Goal: Information Seeking & Learning: Check status

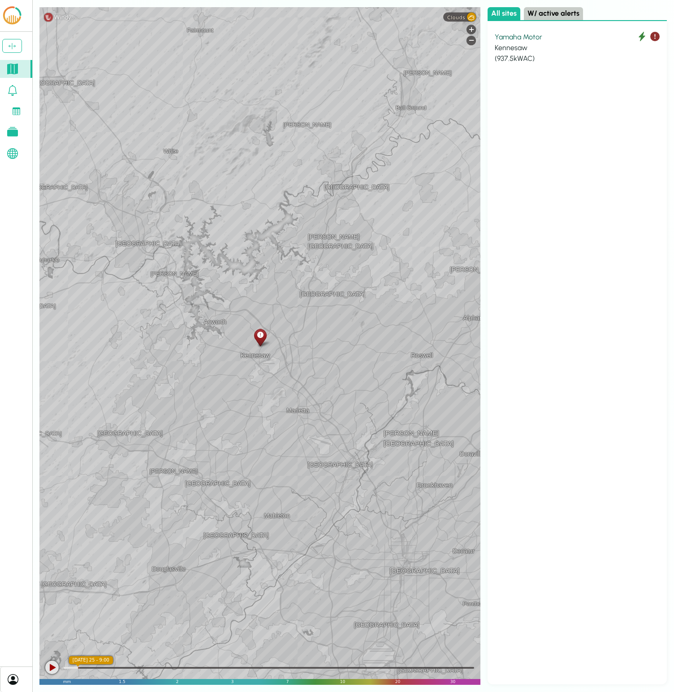
click at [551, 43] on div "Kennesaw" at bounding box center [577, 48] width 165 height 11
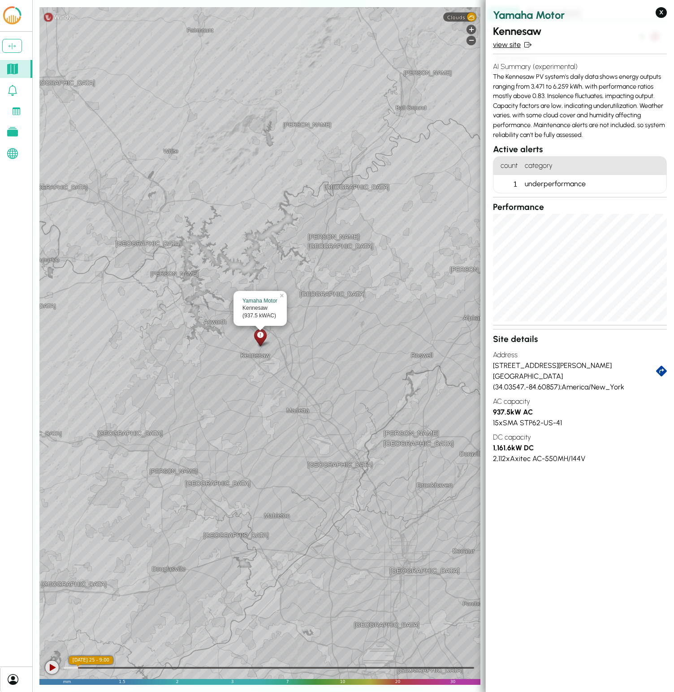
click at [512, 46] on link "view site" at bounding box center [580, 44] width 174 height 11
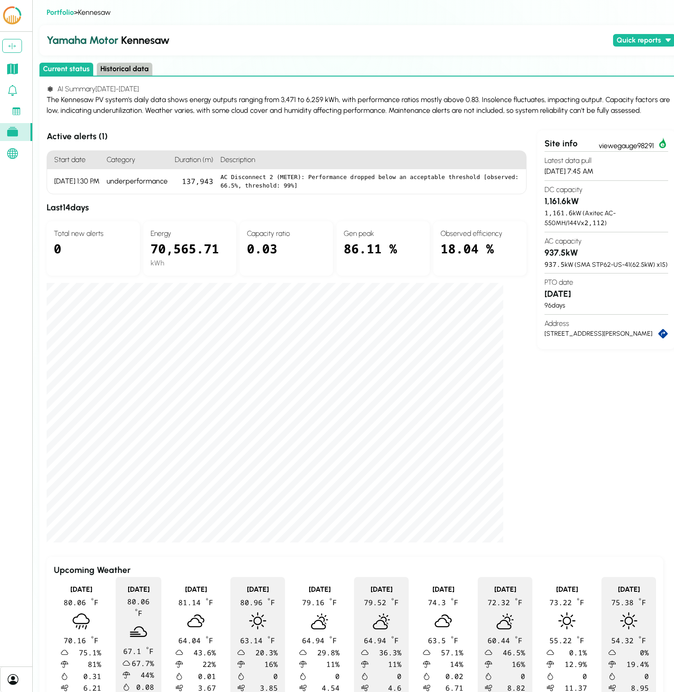
click at [579, 443] on div "Site info view egauge98291 Latest data pull [DATE] 7:45 AM DC capacity 1,161.6 …" at bounding box center [606, 336] width 138 height 413
click at [595, 456] on div "Site info view egauge98291 Latest data pull [DATE] 7:45 AM DC capacity 1,161.6 …" at bounding box center [606, 336] width 138 height 413
click at [495, 99] on div "The Kennesaw PV system's daily data shows energy outputs ranging from 3,471 to …" at bounding box center [361, 106] width 628 height 22
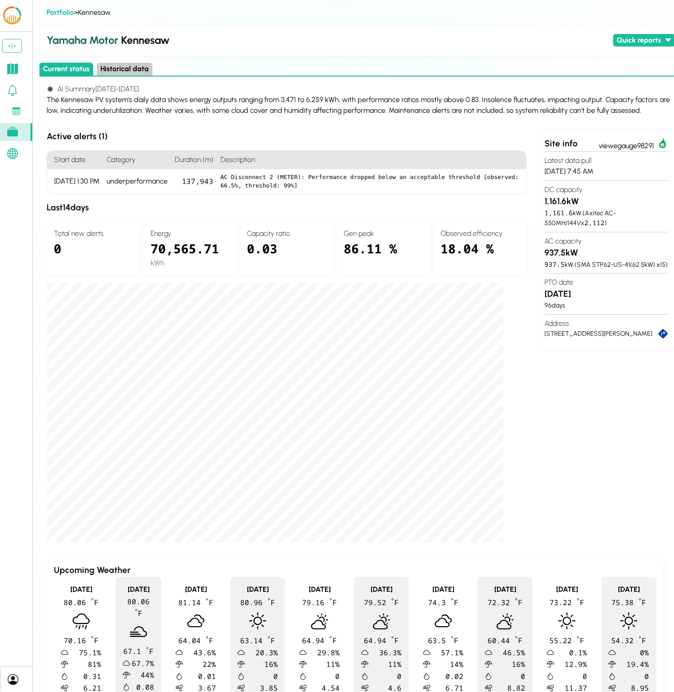
click at [624, 458] on div "Site info view egauge98291 Latest data pull [DATE] 7:45 AM DC capacity 1,161.6 …" at bounding box center [606, 336] width 138 height 413
click at [144, 60] on div "Yamaha Motor Kennesaw Quick reports Daily production - last 30 days Executive r…" at bounding box center [360, 381] width 643 height 713
click at [137, 61] on div "Yamaha Motor Kennesaw Quick reports Daily production - last 30 days Executive r…" at bounding box center [360, 381] width 643 height 713
click at [134, 67] on button "Historical data" at bounding box center [125, 69] width 56 height 13
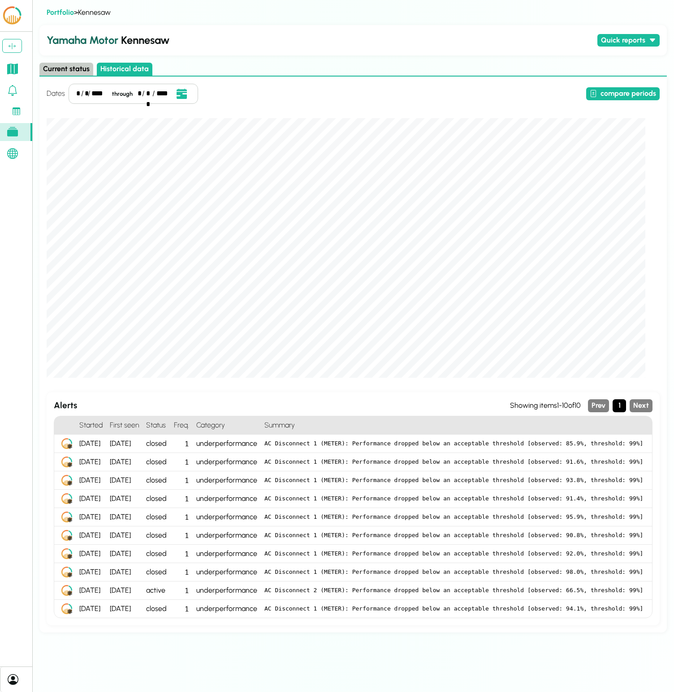
click at [65, 71] on button "Current status" at bounding box center [66, 69] width 54 height 13
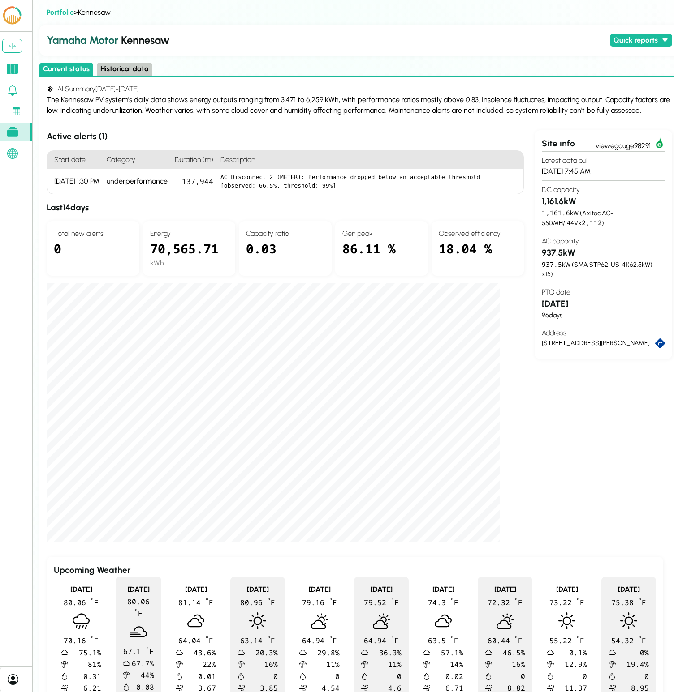
click at [590, 447] on div "Site info view egauge98291 Latest data pull [DATE] 7:45 AM DC capacity 1,161.6 …" at bounding box center [603, 336] width 138 height 413
click at [649, 471] on div "Site info view egauge98291 Latest data pull [DATE] 7:45 AM DC capacity 1,161.6 …" at bounding box center [603, 336] width 138 height 413
click at [617, 458] on div "Site info view egauge98291 Latest data pull [DATE] 7:45 AM DC capacity 1,161.6 …" at bounding box center [603, 336] width 138 height 413
click at [129, 77] on div "AI Summary 9/10/25 - 9/24/25 The Kennesaw PV system's daily data shows energy o…" at bounding box center [359, 408] width 640 height 662
click at [132, 68] on button "Historical data" at bounding box center [125, 69] width 56 height 13
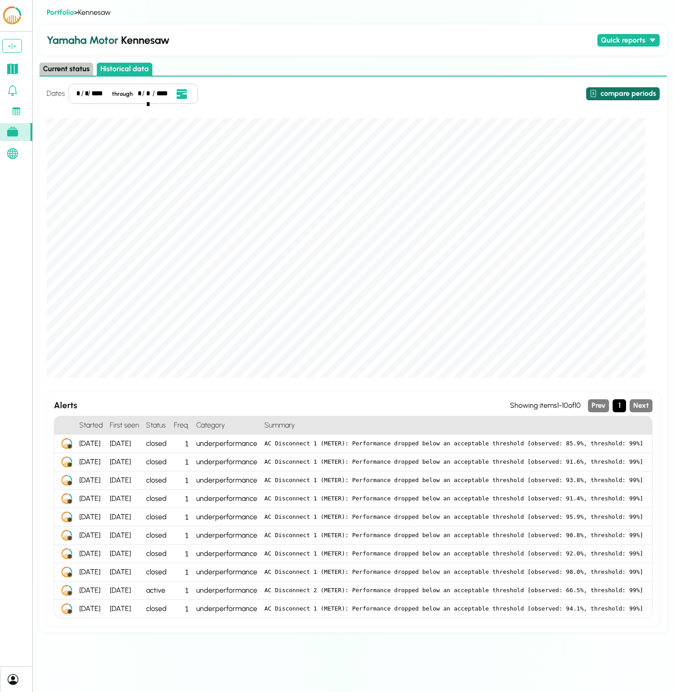
click at [631, 94] on button "compare periods" at bounding box center [622, 93] width 73 height 13
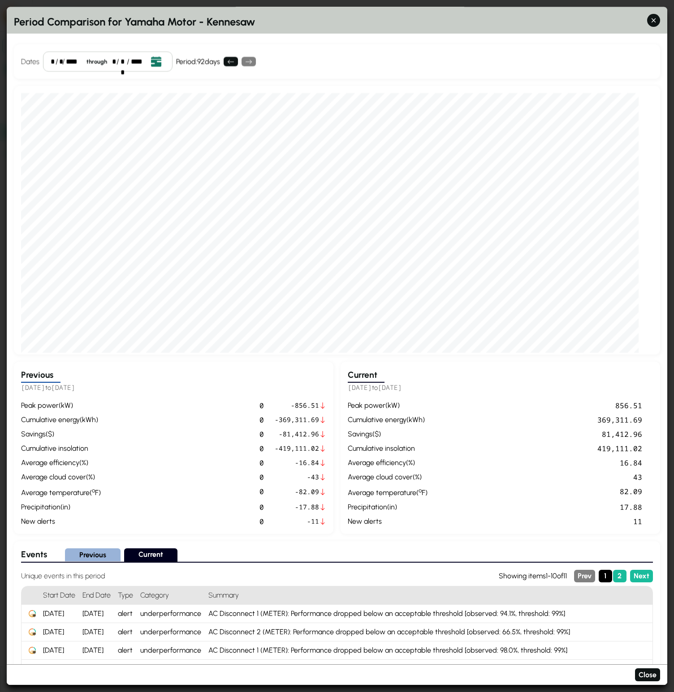
click at [154, 61] on icon "Open date picker" at bounding box center [156, 62] width 10 height 10
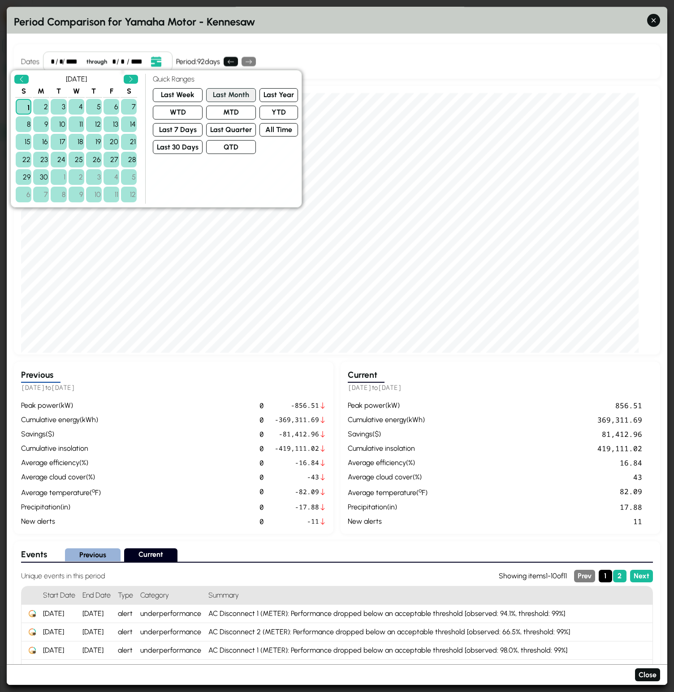
click at [221, 102] on button "Last Month" at bounding box center [231, 95] width 50 height 14
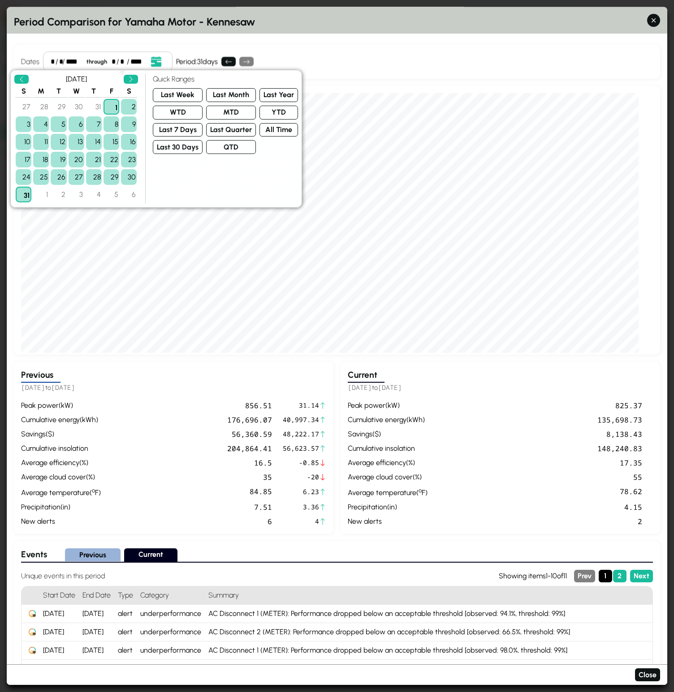
click at [459, 69] on div "Dates * / * / **** through * / ** / **** Event Date, August 2025 August 2025 S …" at bounding box center [337, 61] width 646 height 34
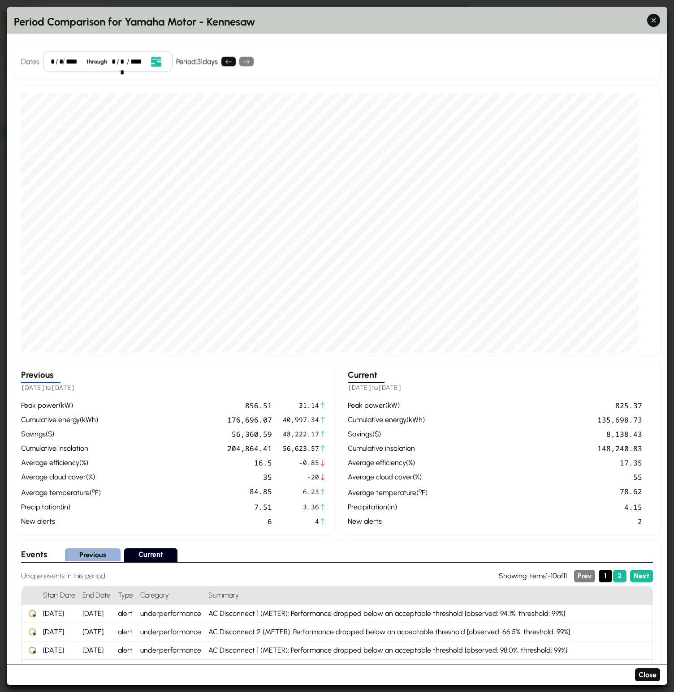
click at [628, 430] on div "8,138.43" at bounding box center [536, 434] width 211 height 11
drag, startPoint x: 645, startPoint y: 435, endPoint x: 593, endPoint y: 433, distance: 52.5
click at [593, 433] on div "peak power ( kW ) 825.37 cumulative energy ( kWh ) 135,698.73 Savings ( $ ) 8,1…" at bounding box center [500, 463] width 305 height 127
click at [593, 433] on div "8,138.43" at bounding box center [536, 434] width 211 height 11
click at [231, 63] on icon at bounding box center [228, 61] width 7 height 7
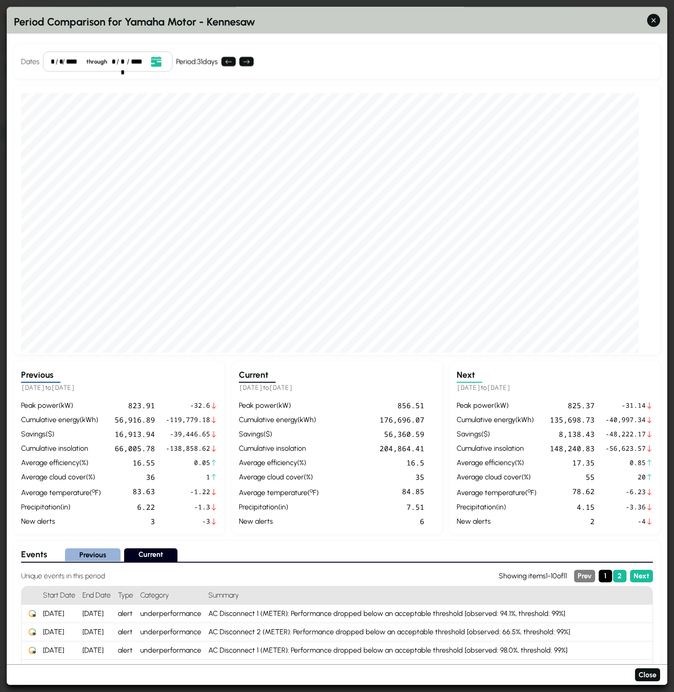
click at [389, 435] on div "56,360.59" at bounding box center [373, 434] width 102 height 11
click at [479, 434] on div "Savings ( $ )" at bounding box center [496, 434] width 80 height 11
click at [480, 434] on div "Savings ( $ )" at bounding box center [496, 434] width 80 height 11
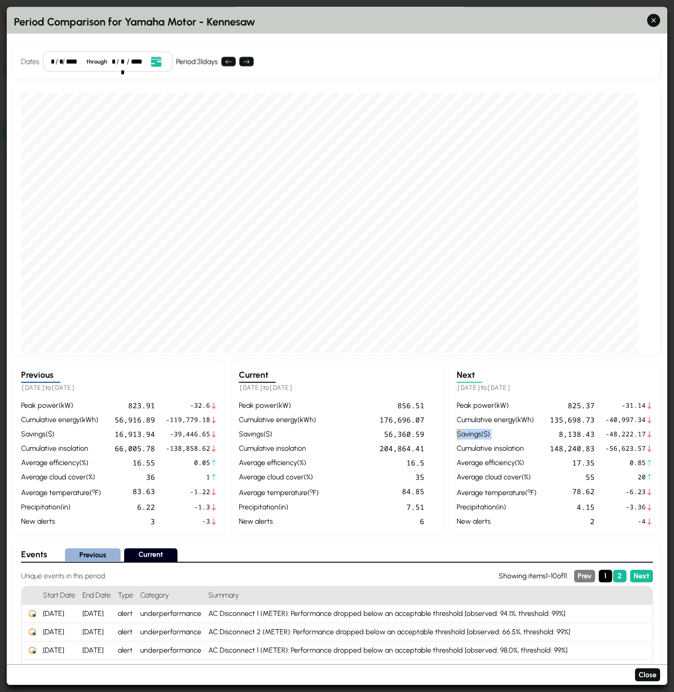
click at [480, 434] on div "Savings ( $ )" at bounding box center [496, 434] width 80 height 11
click at [571, 437] on div "8,138.43" at bounding box center [567, 434] width 55 height 11
click at [597, 383] on div "Next 2025-08-01 to 2025-08-31 peak power ( kW ) 825.37 -31.14 cumulative energy…" at bounding box center [554, 448] width 211 height 172
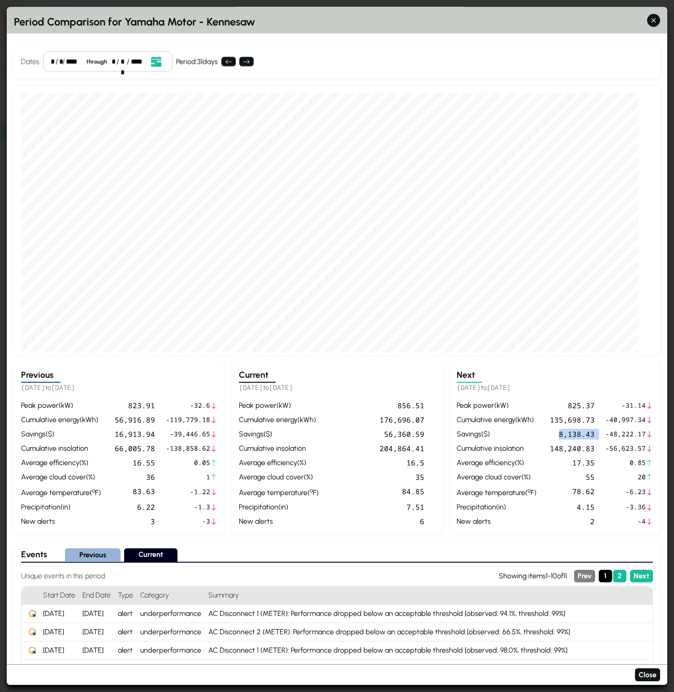
click at [596, 380] on div "Next 2025-08-01 to 2025-08-31 peak power ( kW ) 825.37 -31.14 cumulative energy…" at bounding box center [554, 448] width 211 height 172
click at [384, 51] on div "Dates * / * / **** through * / ** / **** Event Date, July 2025 July 2025 S M T …" at bounding box center [337, 61] width 646 height 34
click at [533, 40] on div "Period Comparison for Yamaha Motor - Kennesaw Dates * / * / **** through * / **…" at bounding box center [337, 346] width 660 height 679
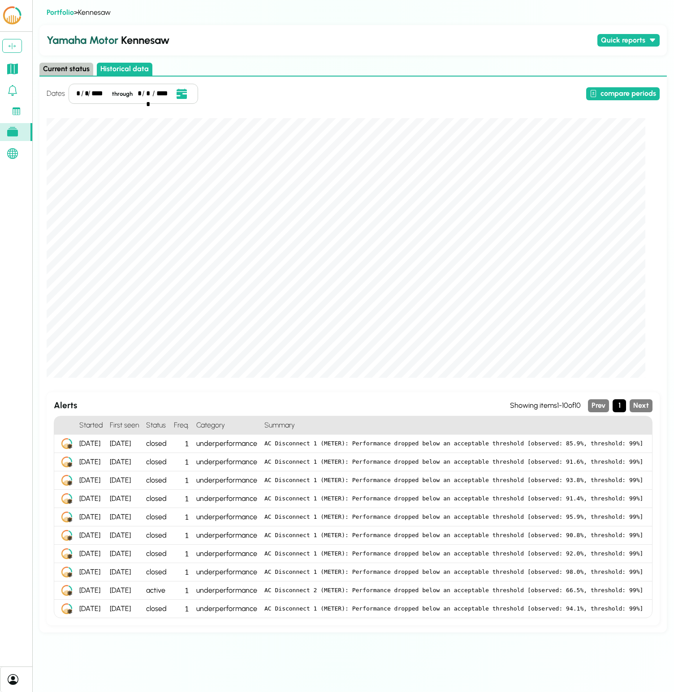
click at [491, 47] on h2 "Yamaha Motor Kennesaw" at bounding box center [320, 40] width 547 height 16
